Goal: Task Accomplishment & Management: Use online tool/utility

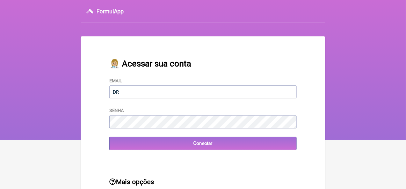
type input "drsimplicio@terra.com.br"
click at [147, 165] on main "👩🏼‍⚕️ Acessar sua conta Email drsimplicio@terra.com.br Senha Conectar Mais opçõ…" at bounding box center [203, 132] width 244 height 192
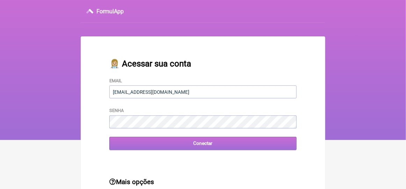
click at [197, 144] on input "Conectar" at bounding box center [202, 143] width 187 height 13
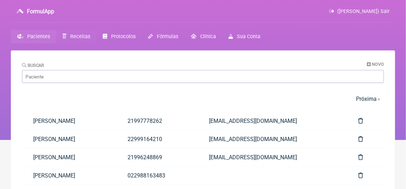
click at [80, 35] on span "Receitas" at bounding box center [80, 37] width 20 height 6
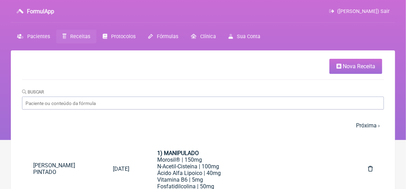
click at [347, 66] on span "Nova Receita" at bounding box center [359, 66] width 32 height 7
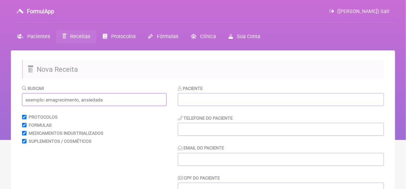
click at [36, 100] on input "text" at bounding box center [94, 99] width 145 height 13
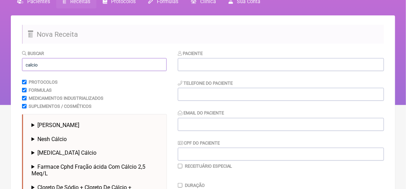
scroll to position [105, 0]
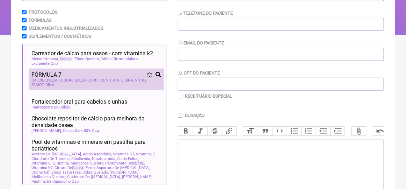
type input "calcio"
click at [53, 79] on span "CALCIO QUELATO" at bounding box center [46, 80] width 31 height 5
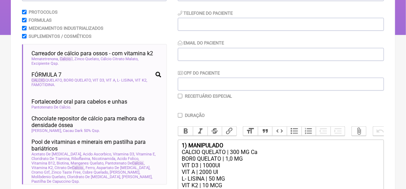
scroll to position [175, 0]
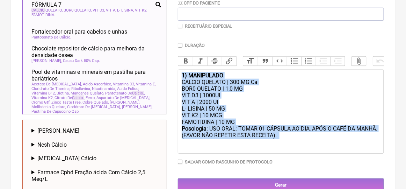
drag, startPoint x: 180, startPoint y: 81, endPoint x: 207, endPoint y: 149, distance: 73.9
click at [207, 149] on trix-editor "1) MANIPULADO CALCIO QUELATO | 300 MG Ca BOR0 QUELATO | 1,0 MG VIT D3 | 1000UI …" at bounding box center [281, 111] width 206 height 84
type trix-editor "<div><strong>1) MANIPULADO</strong></div><div>CALCIO QUELATO | 300 MG Ca</div><…"
copy trix-editor "1) MANIPULADO CALCIO QUELATO | 300 MG Ca BOR0 QUELATO | 1,0 MG VIT D3 | 1000UI …"
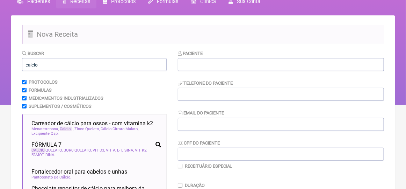
scroll to position [0, 0]
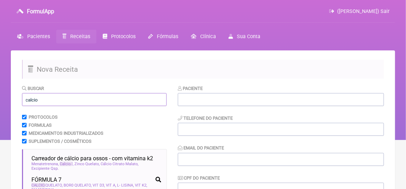
click at [43, 100] on input "calcio" at bounding box center [94, 99] width 145 height 13
type input "c"
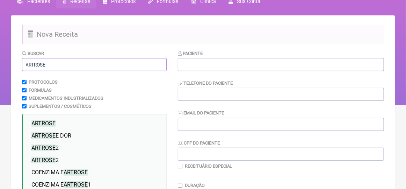
scroll to position [70, 0]
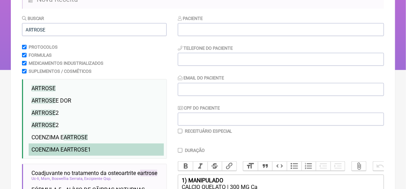
click at [71, 148] on span "ARTROSE" at bounding box center [76, 149] width 24 height 7
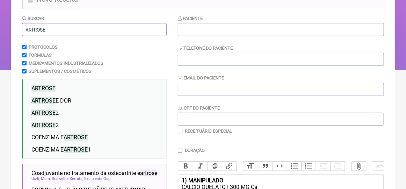
click at [49, 29] on input "ARTROSE" at bounding box center [94, 29] width 145 height 13
type input "A"
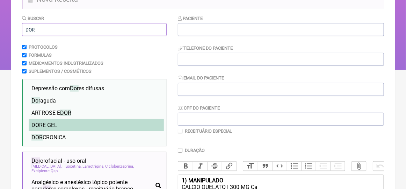
type input "DOR"
click at [52, 123] on span "DOR E GEL" at bounding box center [44, 125] width 26 height 7
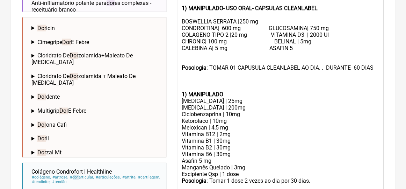
scroll to position [384, 0]
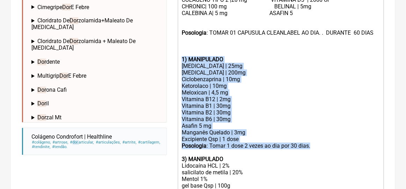
drag, startPoint x: 313, startPoint y: 156, endPoint x: 173, endPoint y: 68, distance: 165.2
click at [365, 103] on div "Vitamina B12 | 2mg" at bounding box center [281, 99] width 198 height 7
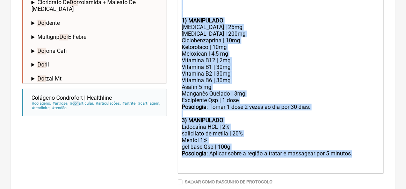
scroll to position [419, 0]
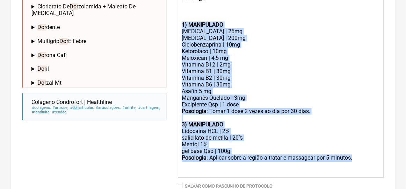
drag, startPoint x: 355, startPoint y: 131, endPoint x: 178, endPoint y: 34, distance: 201.0
click at [178, 34] on trix-editor "1) MANIPULADO CALCIO QUELATO | 300 MG Ca BOR0 QUELATO | 1,0 MG VIT D3 | 1000UI …" at bounding box center [281, 1] width 206 height 352
type trix-editor "<lor><ipsumd>1) SITAMETCON</adipis></eli><sed>DOEIUS TEMPORI | 658 UT La</etd><…"
copy trix-editor "1) MANIPULADO [MEDICAL_DATA] | 25mg [MEDICAL_DATA] | 200mg Ciclobenzaprina | 10…"
